Goal: Information Seeking & Learning: Learn about a topic

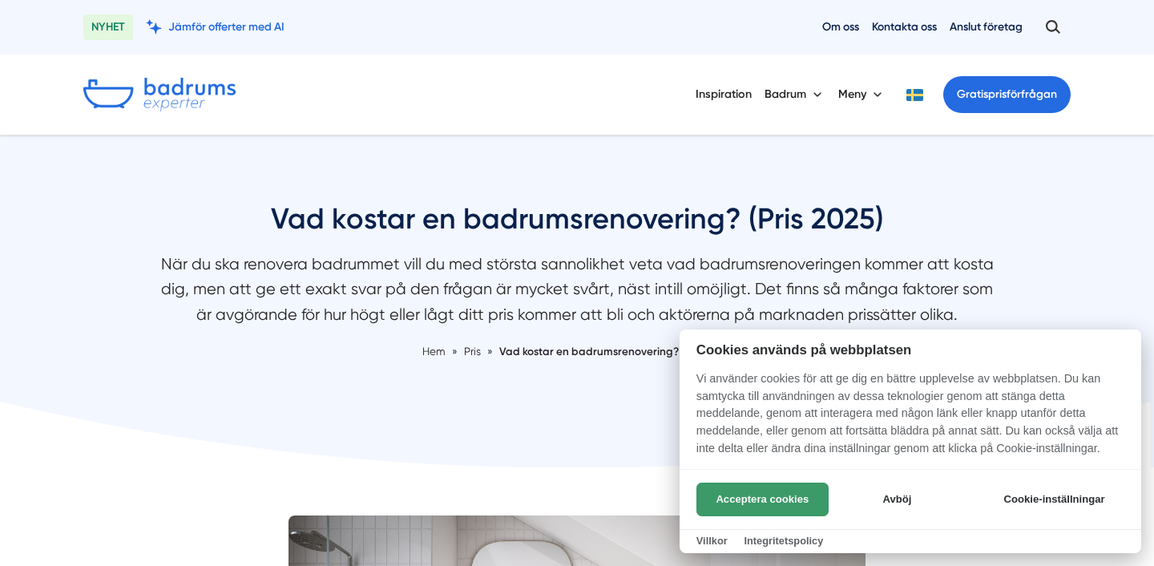
click at [765, 491] on button "Acceptera cookies" at bounding box center [763, 500] width 132 height 34
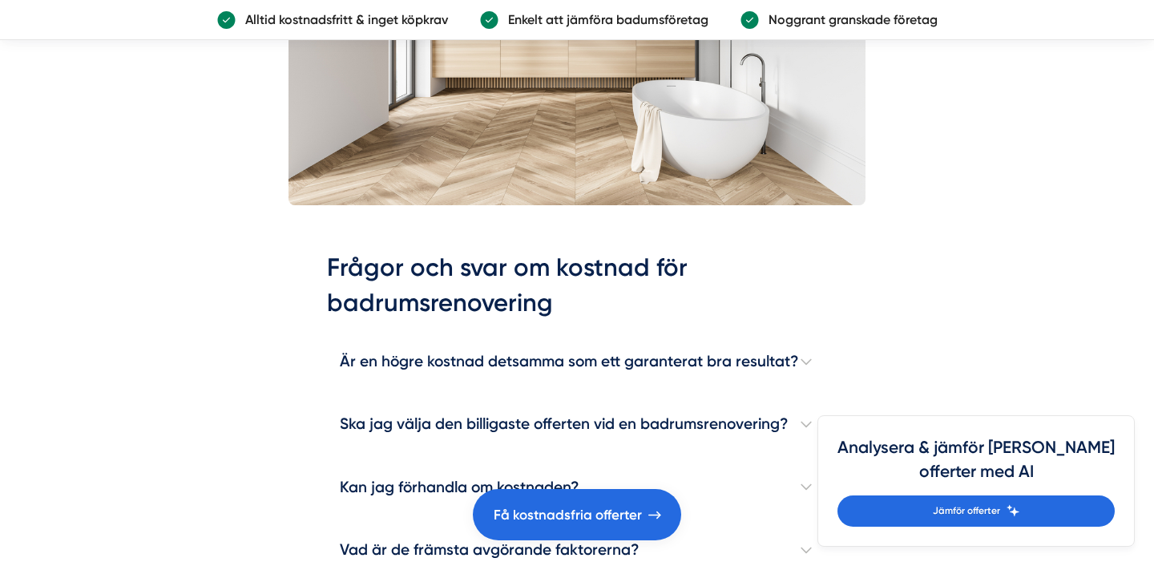
scroll to position [4525, 0]
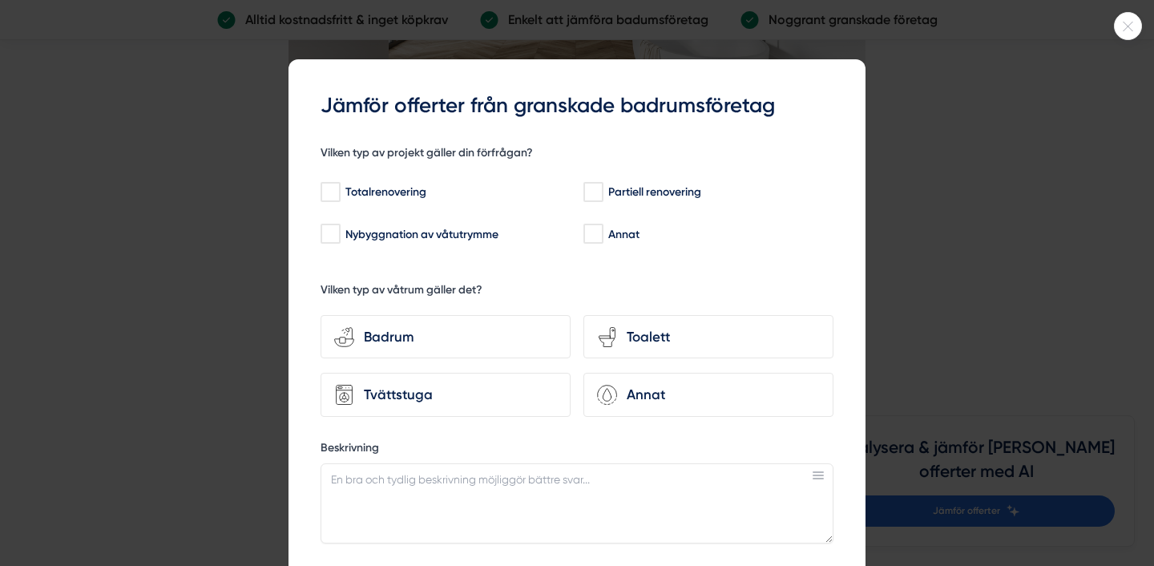
click at [1135, 24] on icon at bounding box center [1128, 27] width 26 height 10
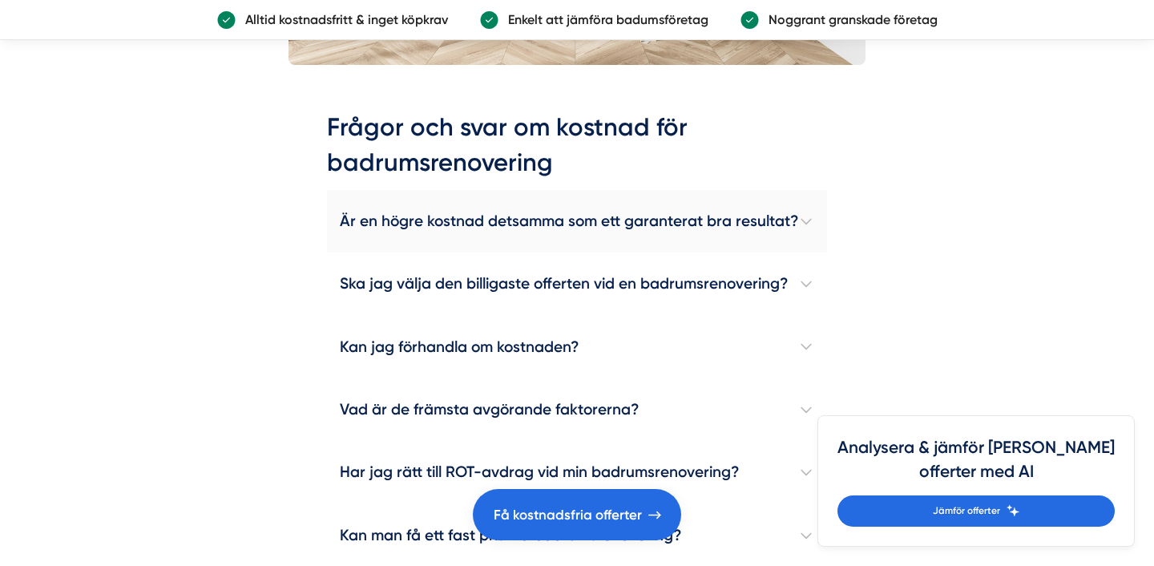
scroll to position [4623, 0]
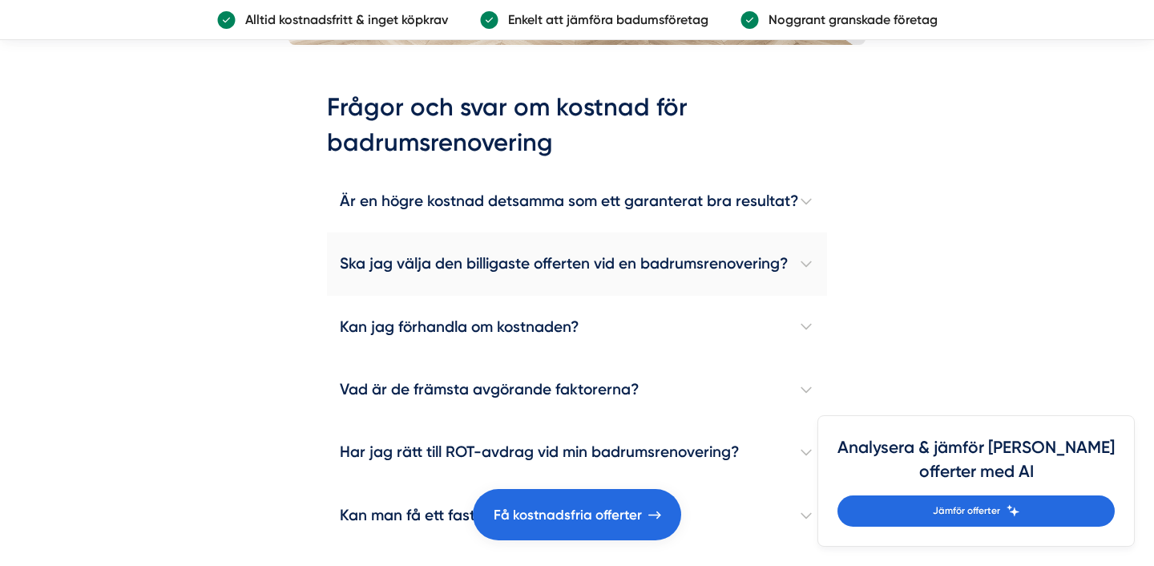
click at [633, 271] on h4 "Ska jag välja den billigaste offerten vid en badrumsrenovering?" at bounding box center [577, 263] width 500 height 63
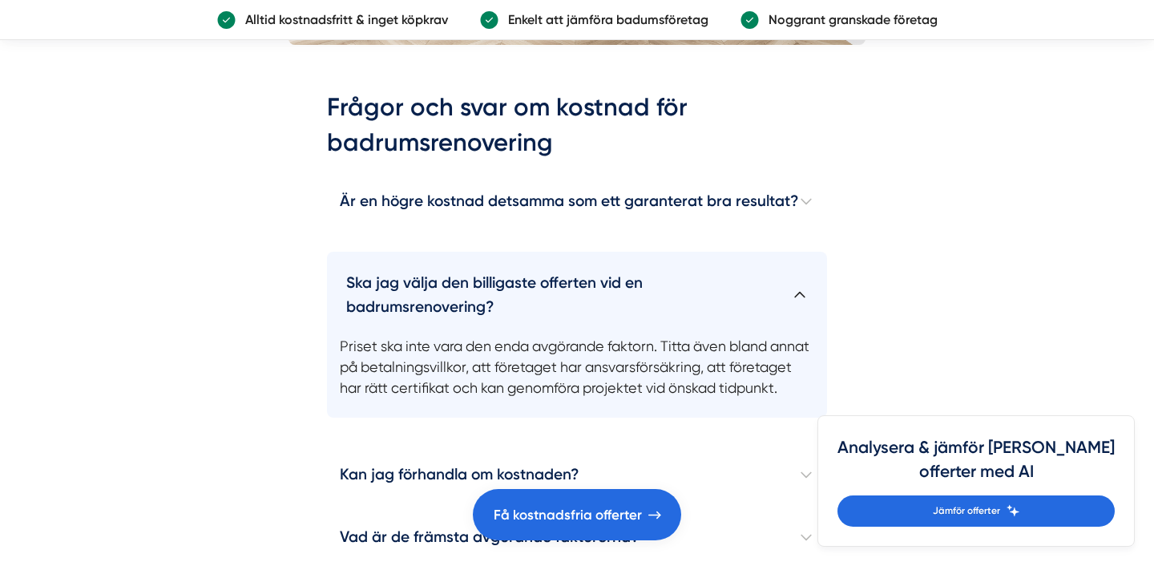
click at [817, 297] on h4 "Ska jag välja den billigaste offerten vid en badrumsrenovering?" at bounding box center [577, 288] width 500 height 73
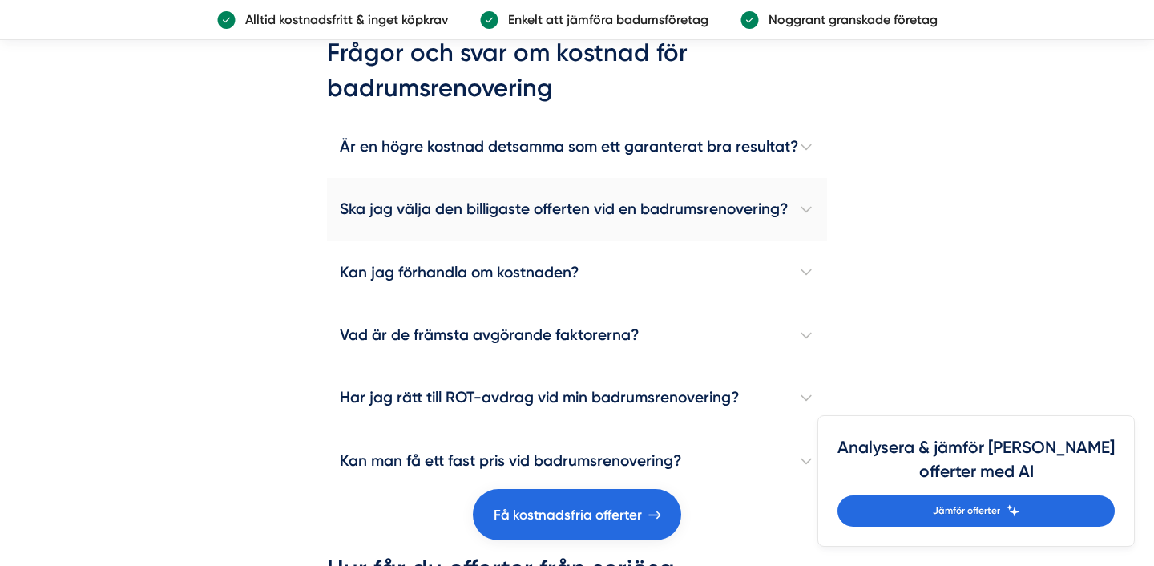
scroll to position [4689, 0]
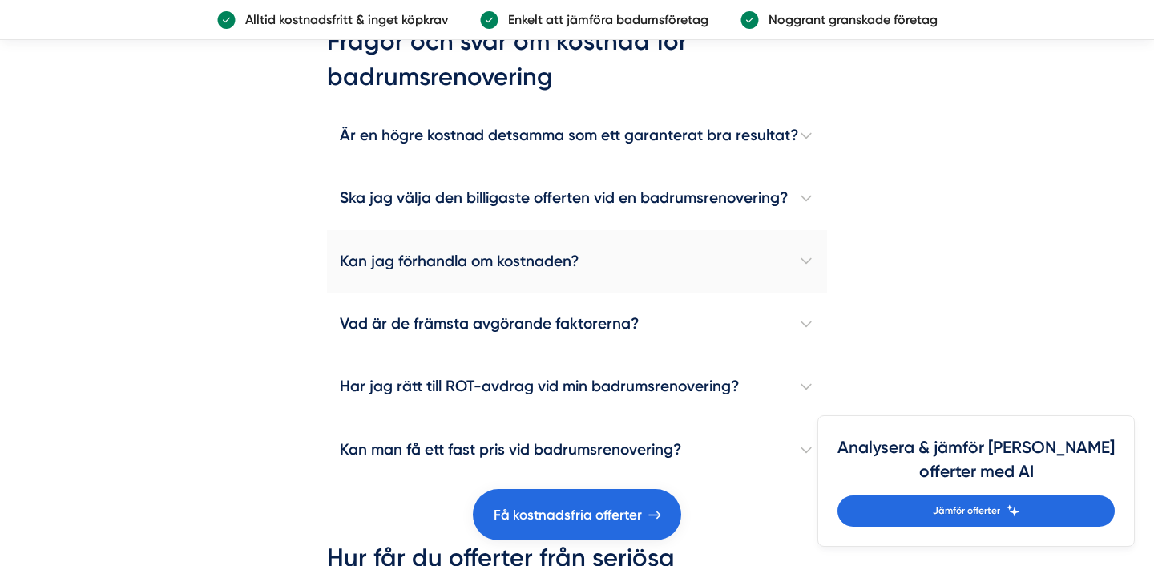
click at [810, 273] on h4 "Kan jag förhandla om kostnaden?" at bounding box center [577, 261] width 500 height 63
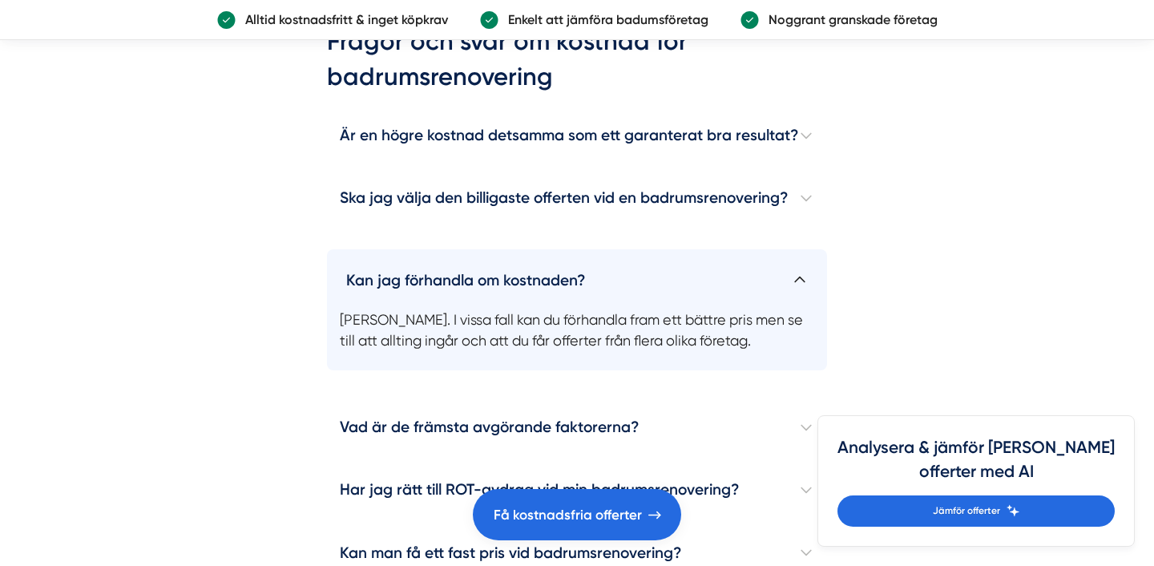
click at [810, 273] on h4 "Kan jag förhandla om kostnaden?" at bounding box center [577, 273] width 500 height 49
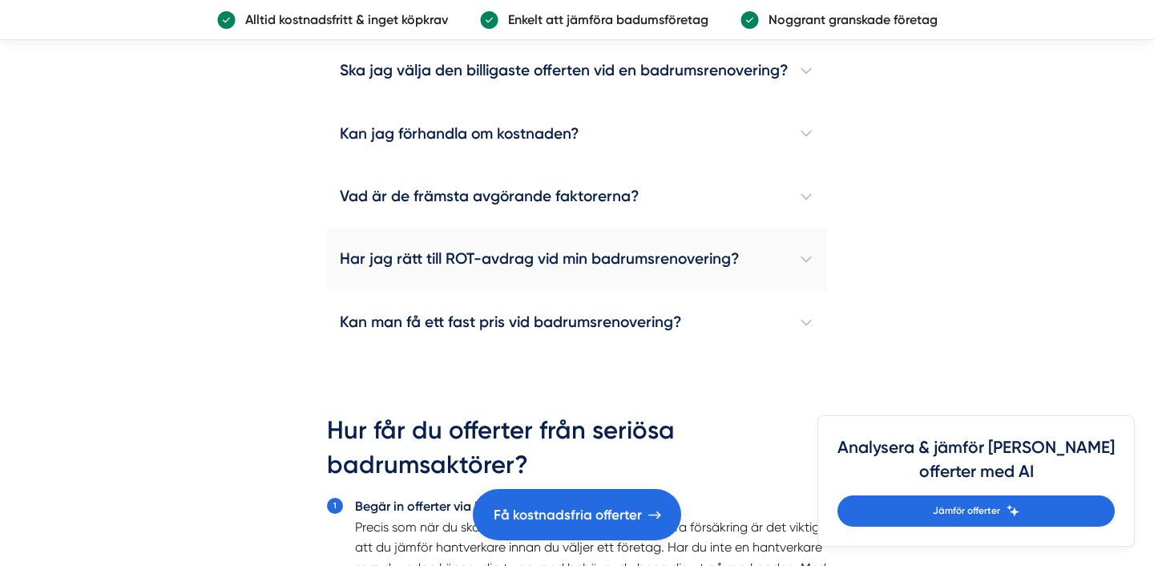
click at [808, 273] on h4 "Har jag rätt till ROT-avdrag vid min badrumsrenovering?" at bounding box center [577, 259] width 500 height 63
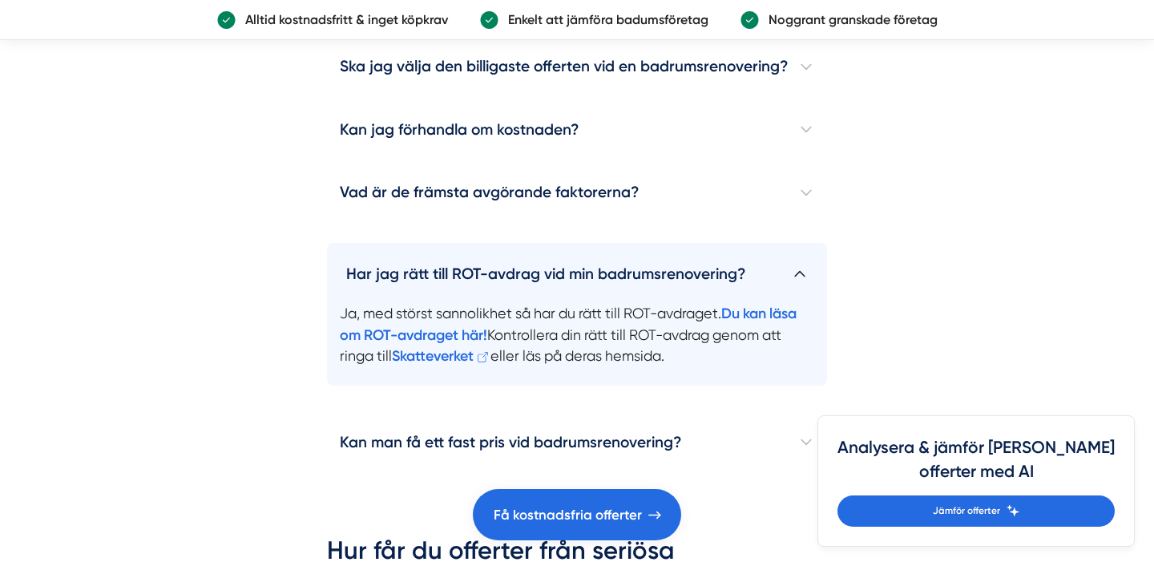
scroll to position [4822, 0]
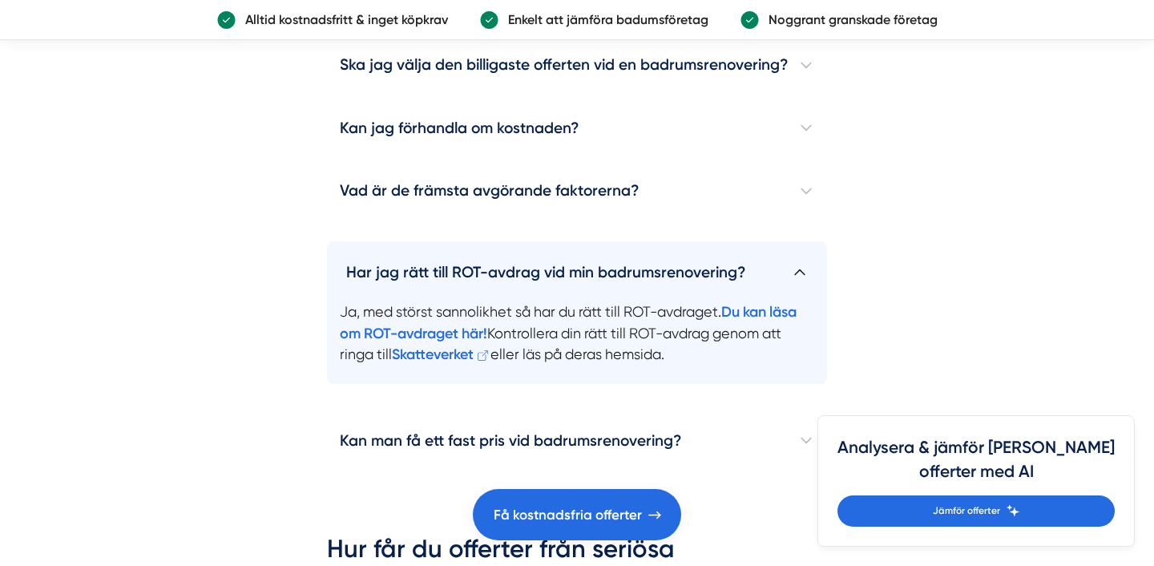
click at [808, 273] on h4 "Har jag rätt till ROT-avdrag vid min badrumsrenovering?" at bounding box center [577, 265] width 500 height 49
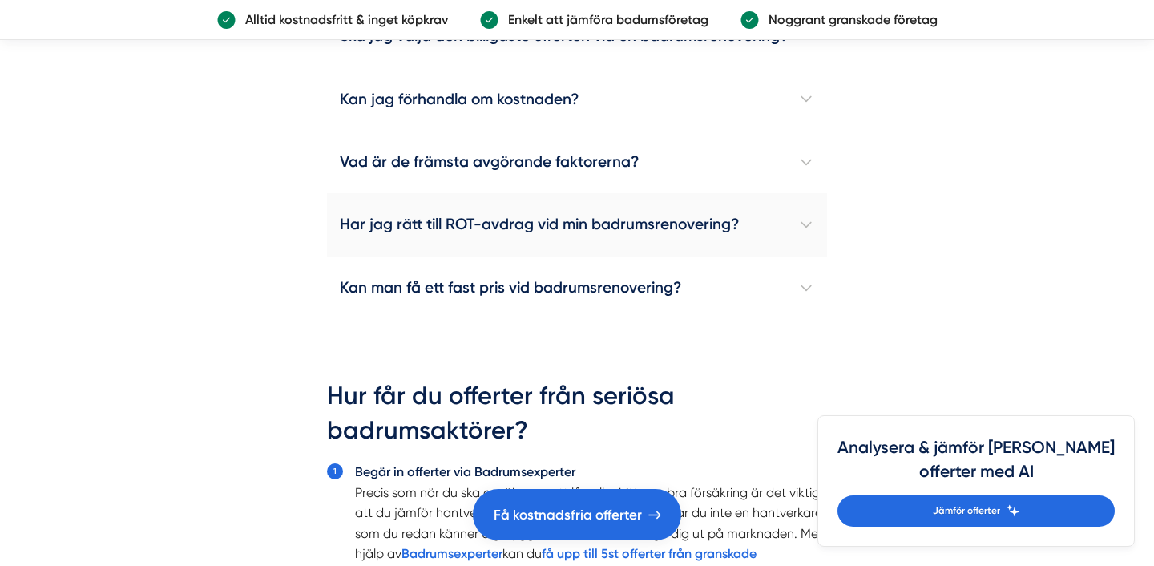
scroll to position [4862, 0]
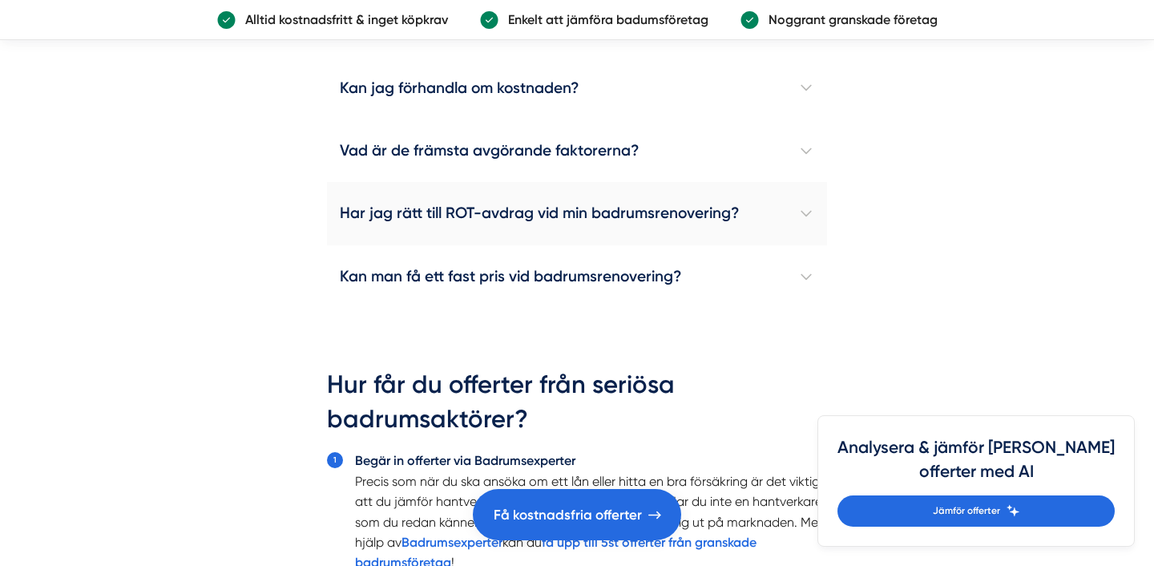
click at [808, 273] on h4 "Kan man få ett fast pris vid badrumsrenovering?" at bounding box center [577, 276] width 500 height 63
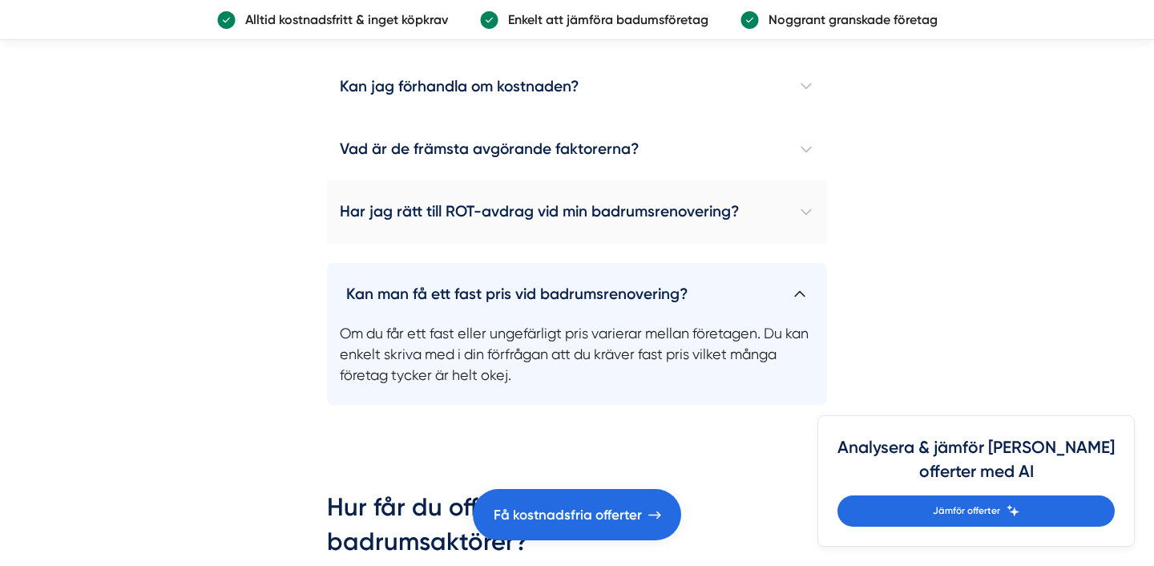
scroll to position [4864, 0]
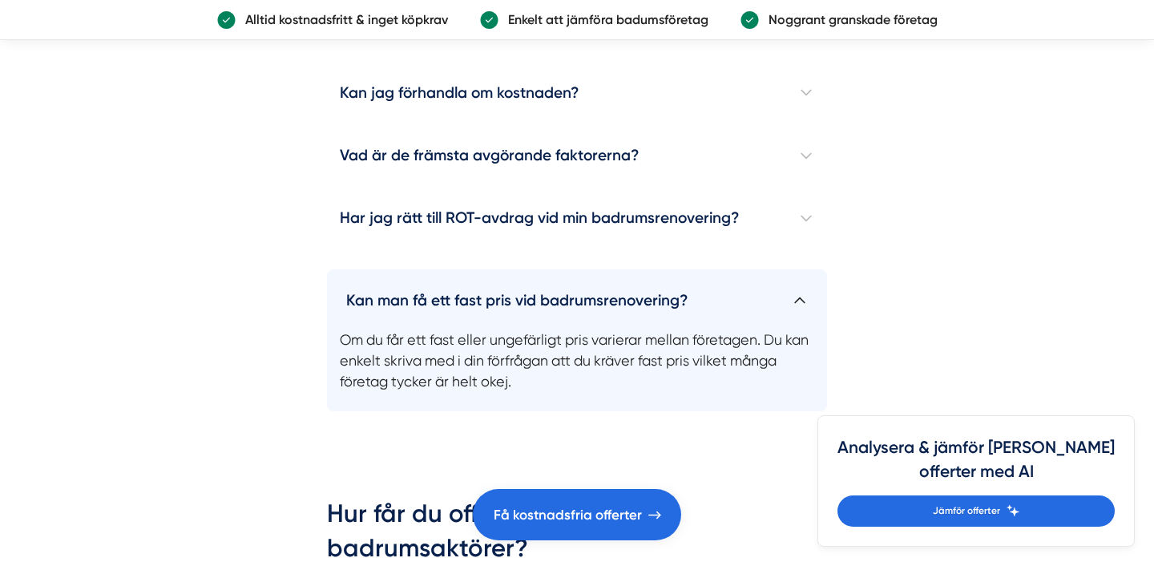
click at [804, 289] on h4 "Kan man få ett fast pris vid badrumsrenovering?" at bounding box center [577, 293] width 500 height 49
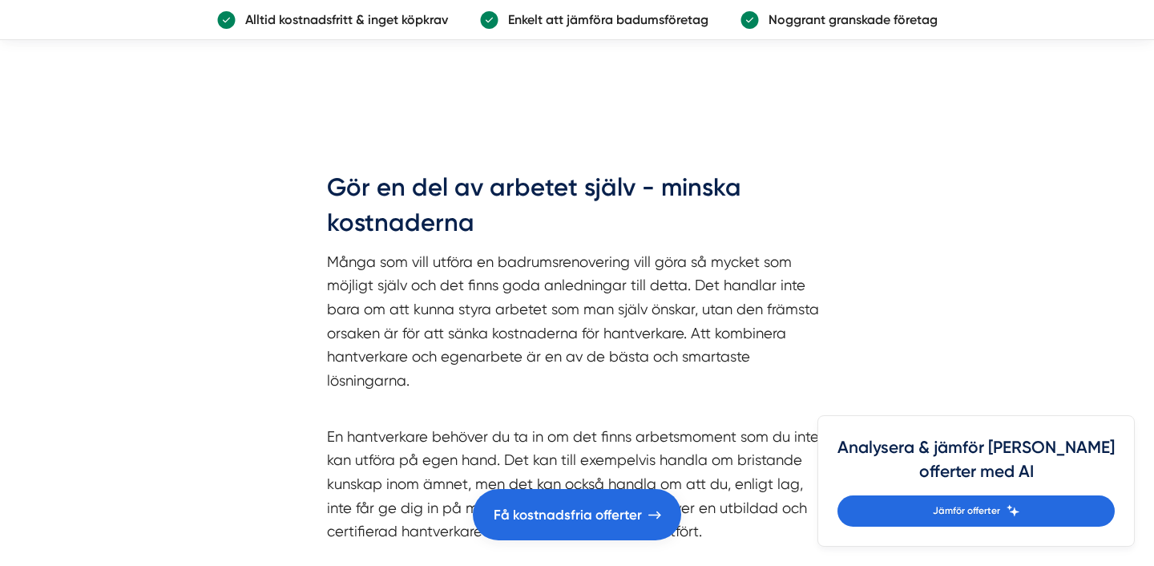
scroll to position [5966, 0]
